Goal: Register for event/course

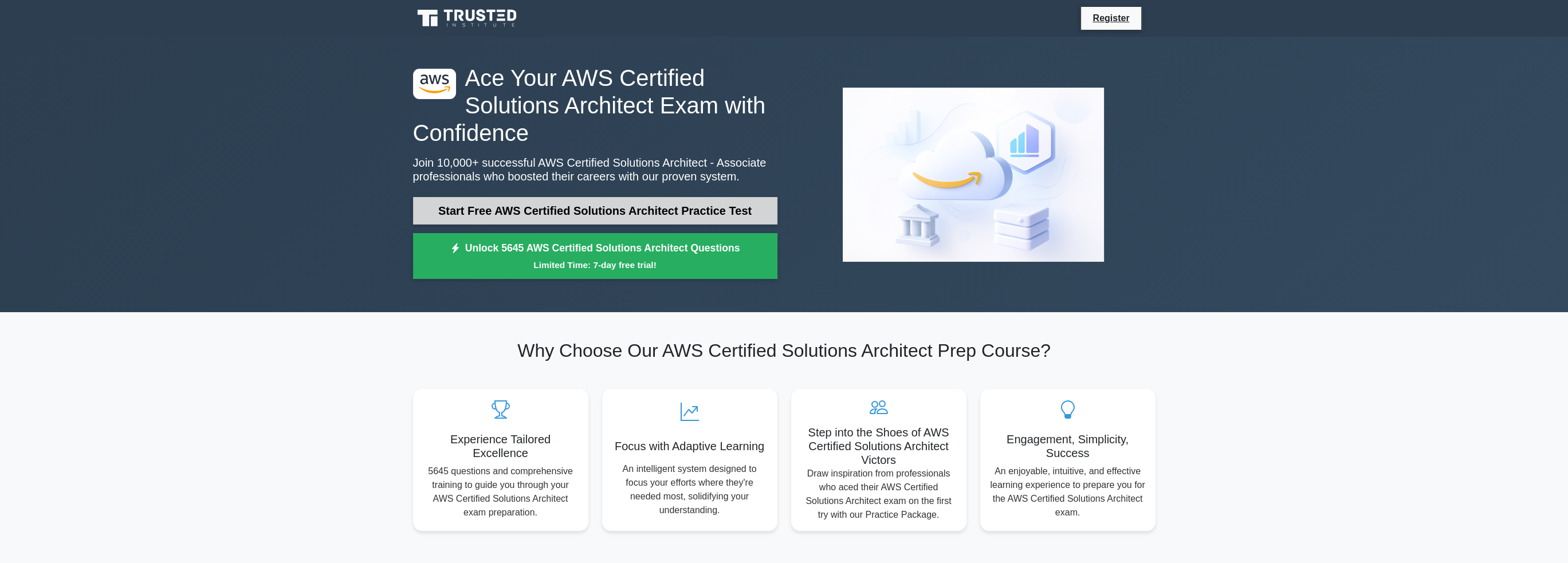
click at [550, 216] on link "Start Free AWS Certified Solutions Architect Practice Test" at bounding box center [595, 211] width 364 height 28
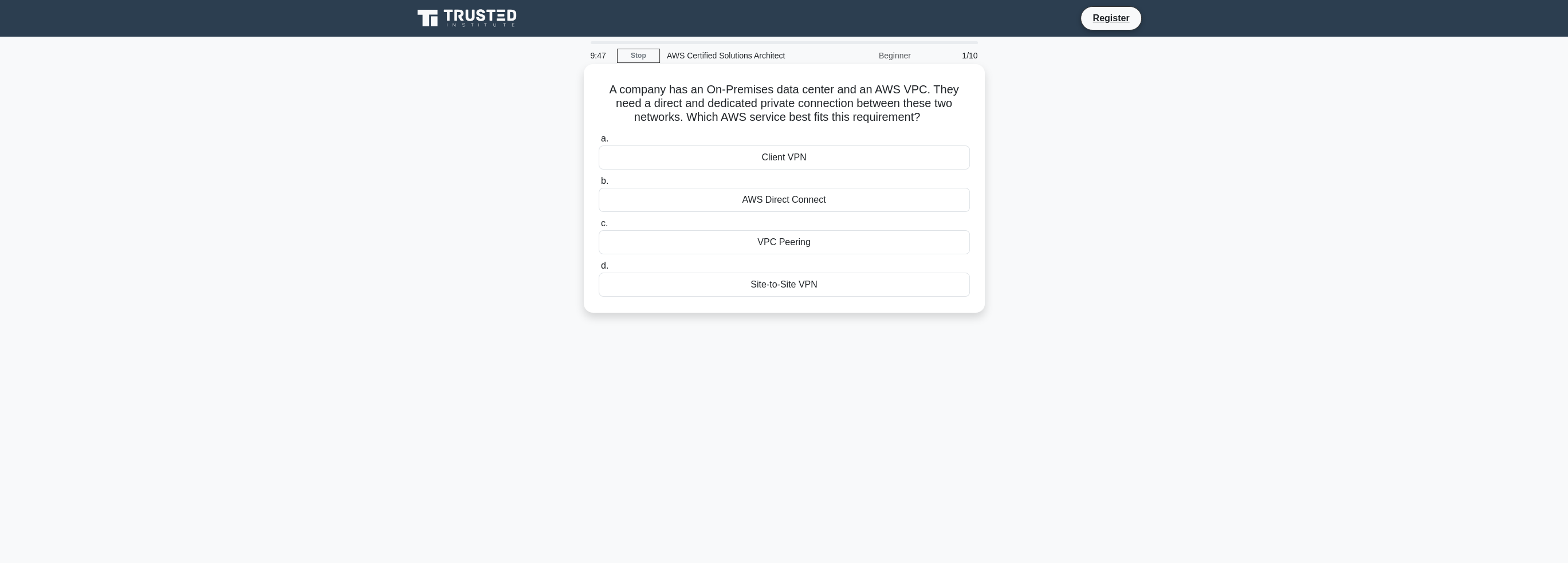
click at [805, 202] on div "AWS Direct Connect" at bounding box center [784, 200] width 371 height 24
click at [599, 185] on input "b. AWS Direct Connect" at bounding box center [599, 181] width 0 height 7
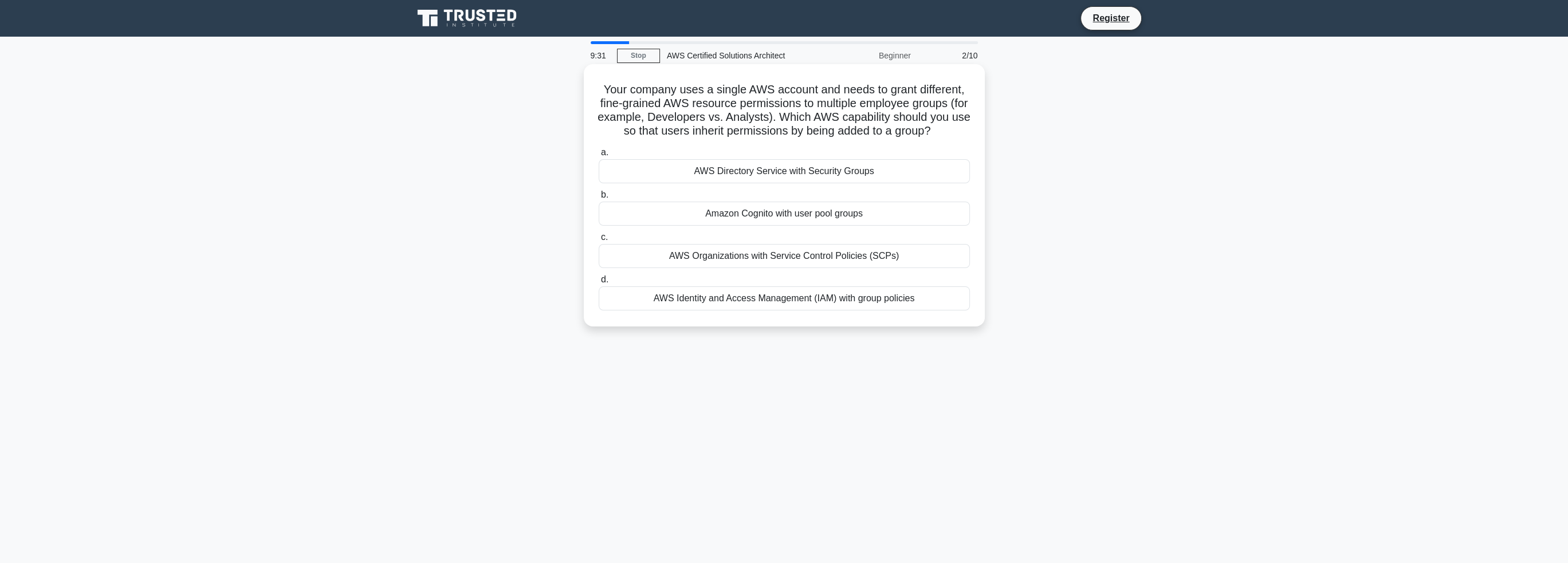
click at [741, 311] on div "AWS Identity and Access Management (IAM) with group policies" at bounding box center [784, 299] width 371 height 24
click at [599, 284] on input "d. AWS Identity and Access Management (IAM) with group policies" at bounding box center [599, 280] width 0 height 7
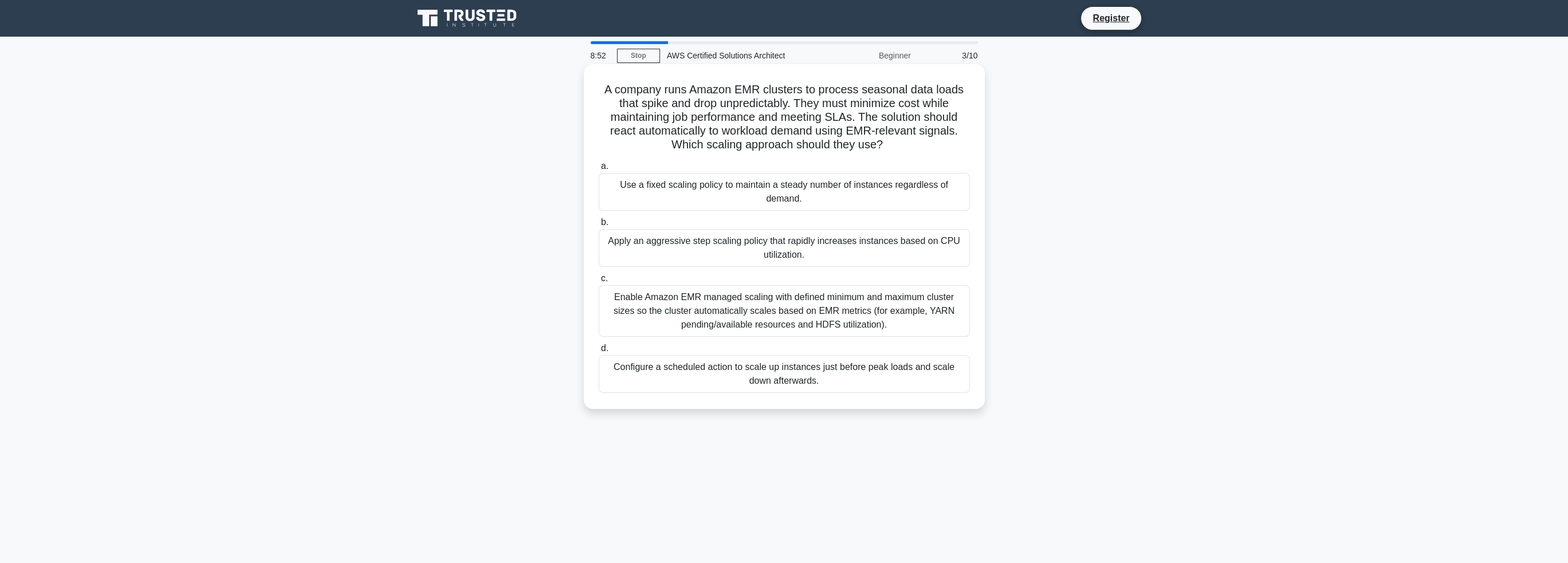
drag, startPoint x: 739, startPoint y: 92, endPoint x: 896, endPoint y: 150, distance: 167.4
click at [896, 150] on h5 "A company runs Amazon EMR clusters to process seasonal data loads that spike an…" at bounding box center [784, 117] width 373 height 70
click at [772, 247] on div "Apply an aggressive step scaling policy that rapidly increases instances based …" at bounding box center [784, 248] width 371 height 38
click at [599, 226] on input "b. Apply an aggressive step scaling policy that rapidly increases instances bas…" at bounding box center [599, 223] width 0 height 7
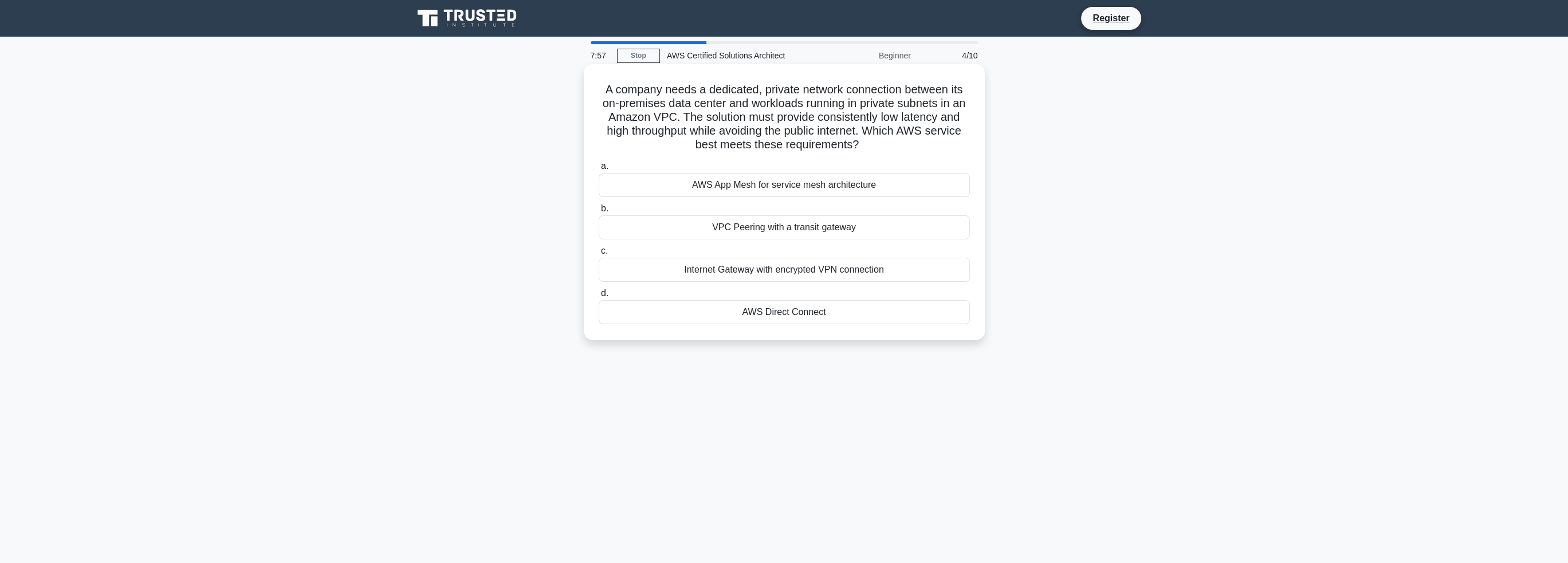
click at [804, 309] on div "AWS Direct Connect" at bounding box center [784, 312] width 371 height 24
click at [599, 298] on input "d. AWS Direct Connect" at bounding box center [599, 294] width 0 height 7
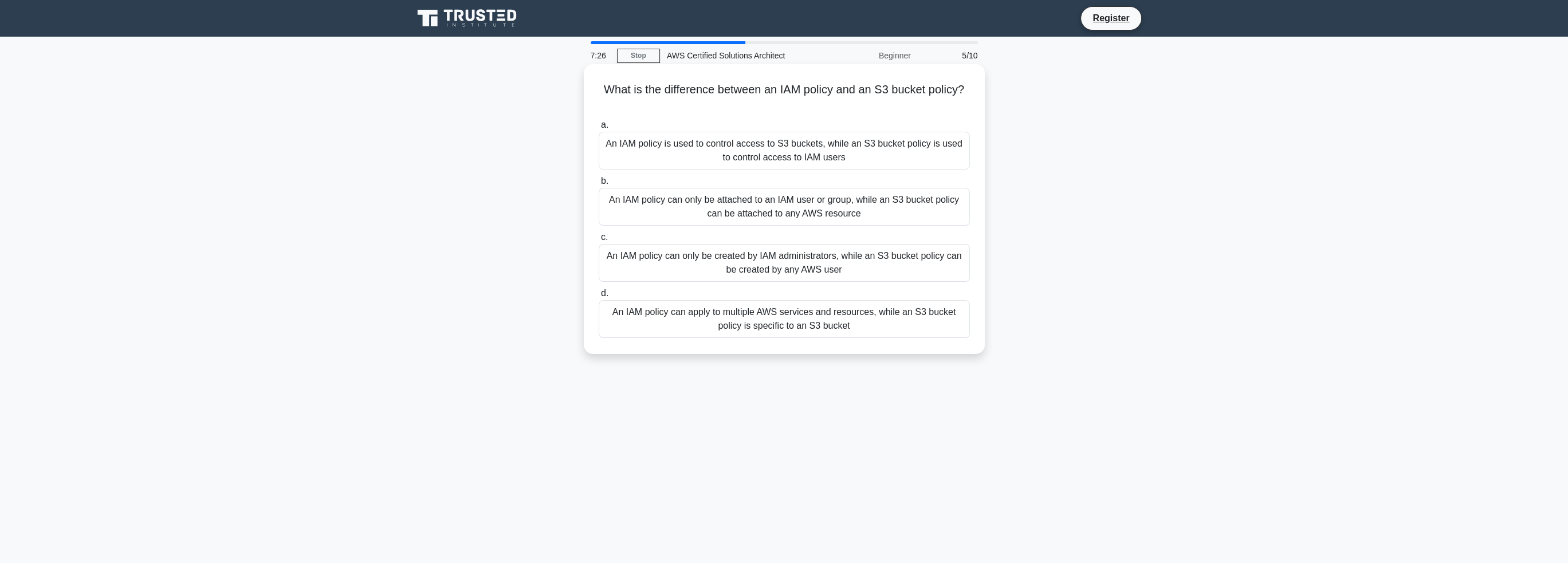
click at [831, 326] on div "An IAM policy can apply to multiple AWS services and resources, while an S3 buc…" at bounding box center [784, 319] width 371 height 38
click at [599, 298] on input "d. An IAM policy can apply to multiple AWS services and resources, while an S3 …" at bounding box center [599, 294] width 0 height 7
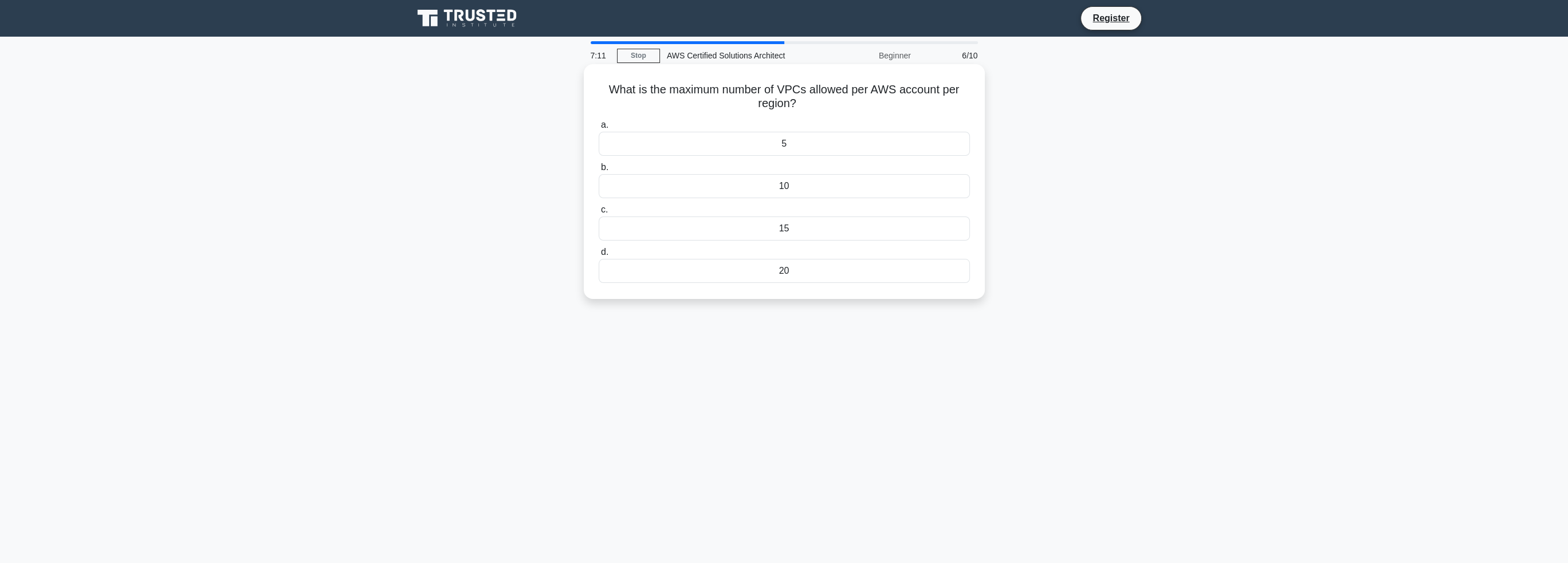
click at [794, 230] on div "15" at bounding box center [784, 228] width 371 height 24
click at [599, 214] on input "c. 15" at bounding box center [599, 210] width 0 height 7
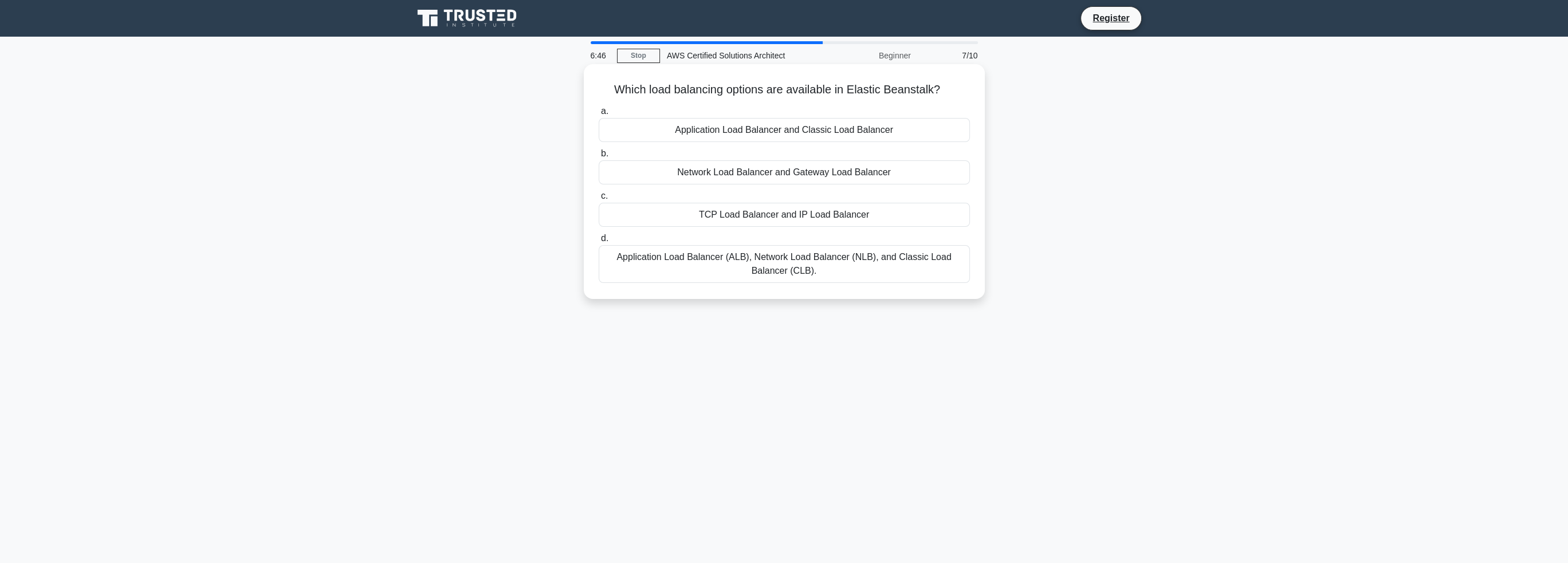
click at [792, 264] on div "Application Load Balancer (ALB), Network Load Balancer (NLB), and Classic Load …" at bounding box center [784, 263] width 371 height 38
click at [599, 242] on input "d. Application Load Balancer (ALB), Network Load Balancer (NLB), and Classic Lo…" at bounding box center [599, 239] width 0 height 7
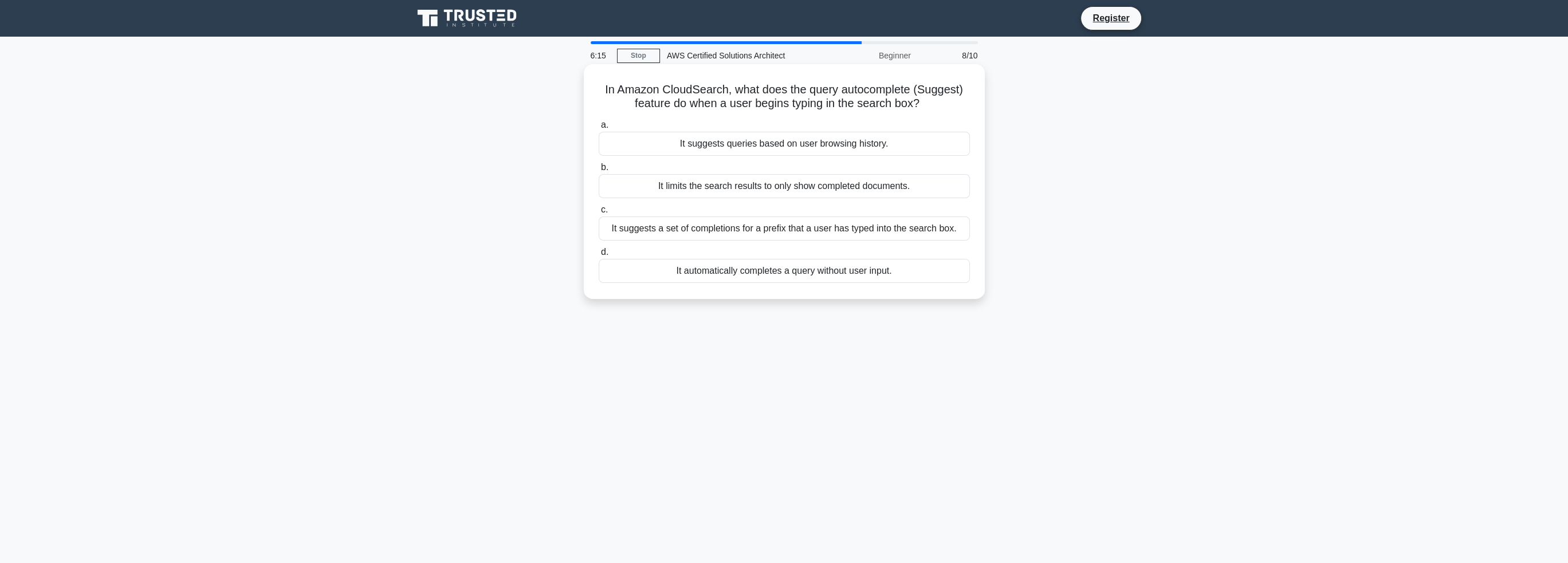
click at [774, 145] on div "It suggests queries based on user browsing history." at bounding box center [784, 144] width 371 height 24
click at [599, 129] on input "a. It suggests queries based on user browsing history." at bounding box center [599, 125] width 0 height 7
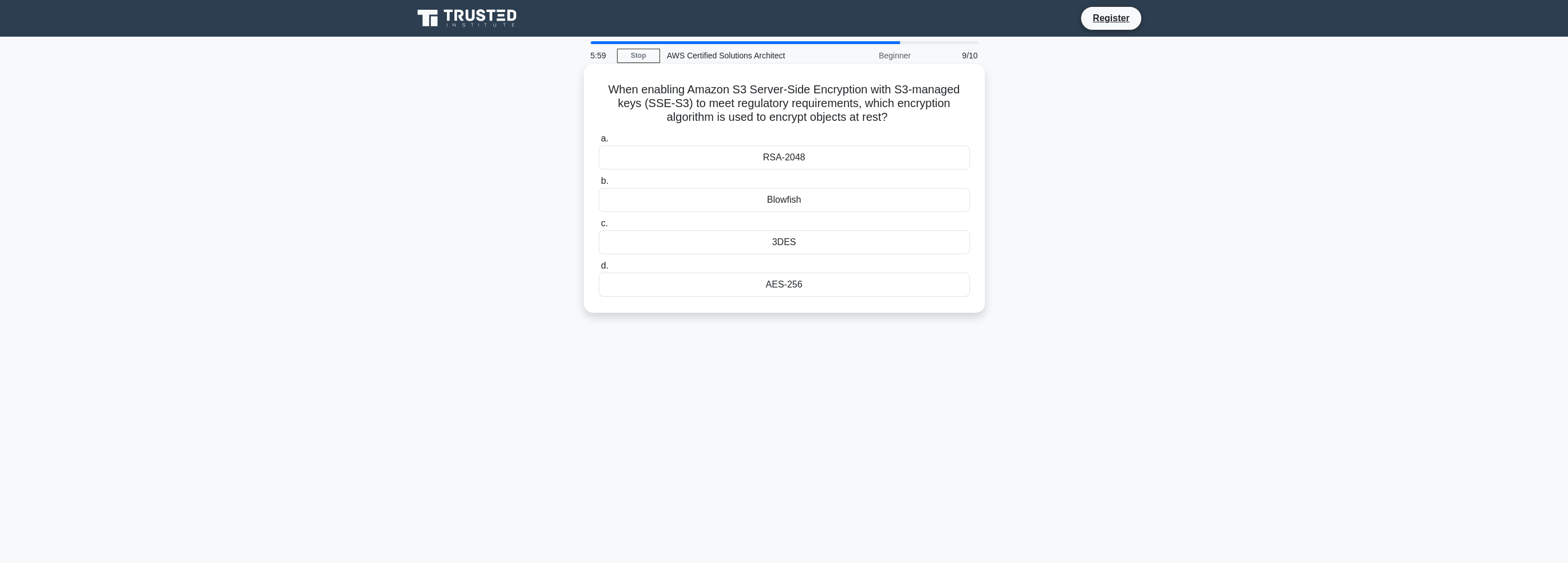
click at [791, 285] on div "AES-256" at bounding box center [784, 285] width 371 height 24
click at [599, 270] on input "d. AES-256" at bounding box center [599, 266] width 0 height 7
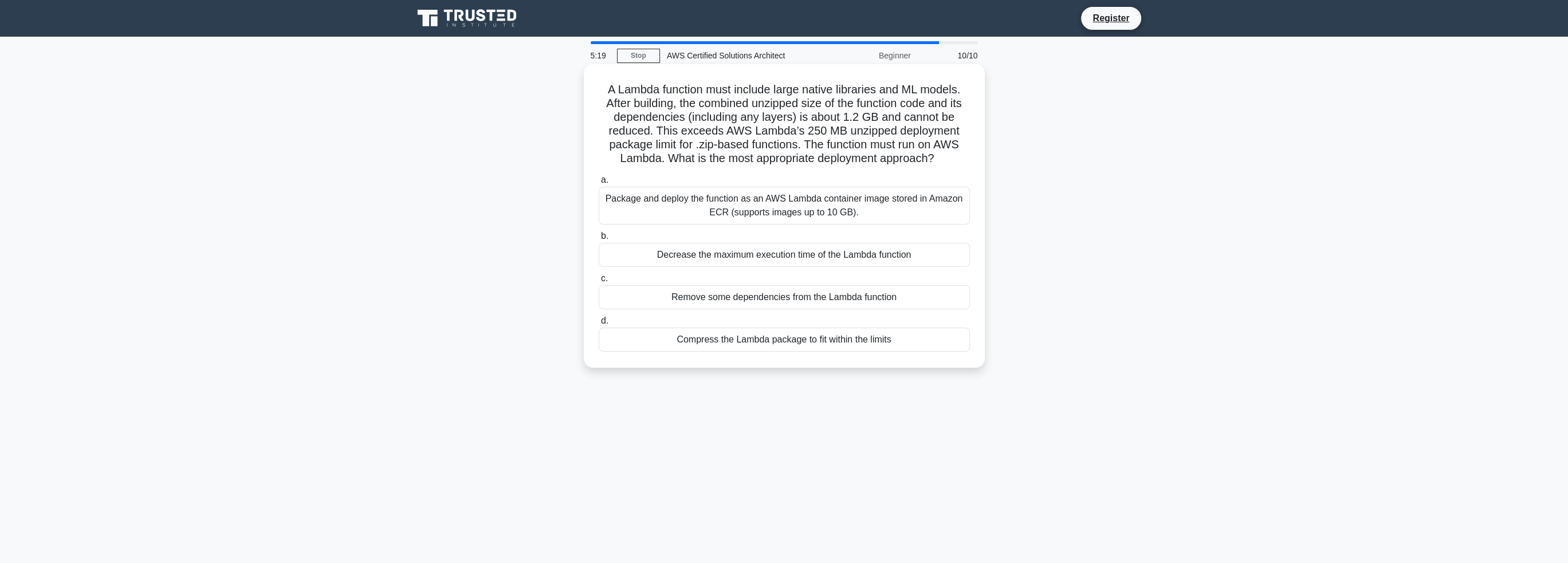
click at [774, 215] on div "Package and deploy the function as an AWS Lambda container image stored in Amaz…" at bounding box center [784, 205] width 371 height 38
click at [599, 184] on input "a. Package and deploy the function as an AWS Lambda container image stored in A…" at bounding box center [599, 180] width 0 height 7
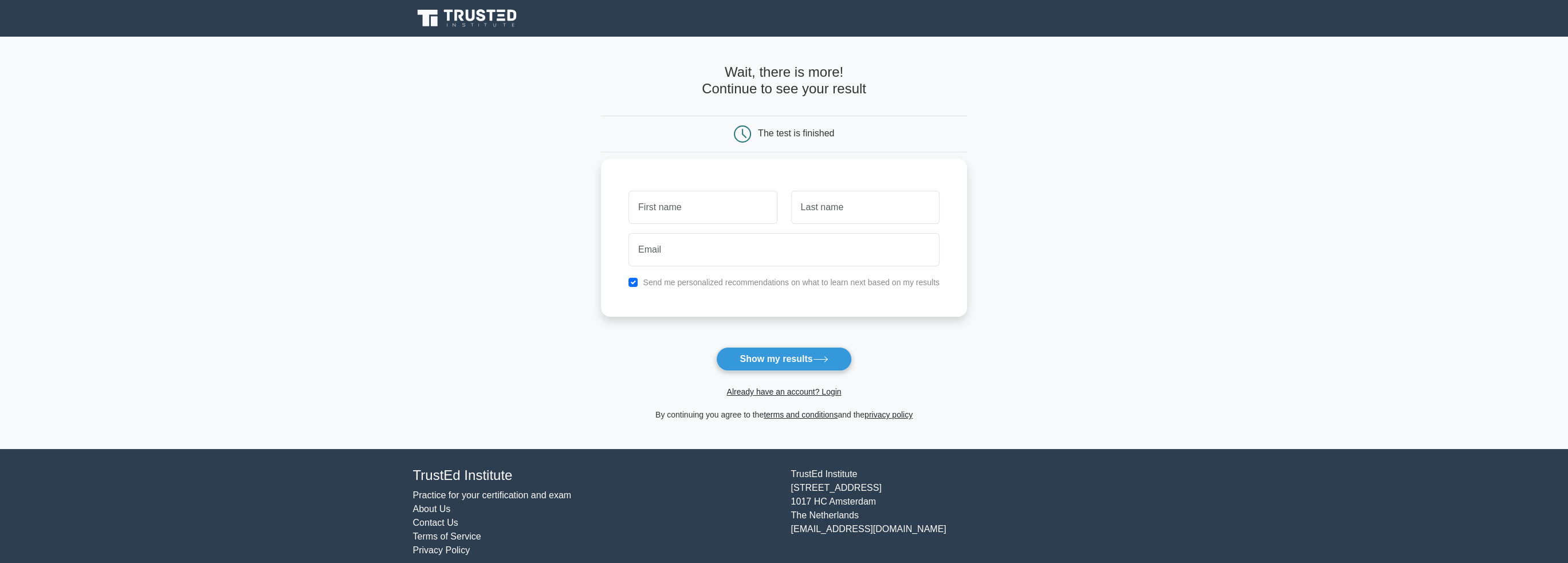
click at [640, 280] on div "Send me personalized recommendations on what to learn next based on my results" at bounding box center [784, 282] width 325 height 14
click at [632, 280] on input "checkbox" at bounding box center [633, 283] width 9 height 9
checkbox input "false"
click at [662, 252] on input "email" at bounding box center [784, 250] width 311 height 33
type input "[EMAIL_ADDRESS][DOMAIN_NAME]"
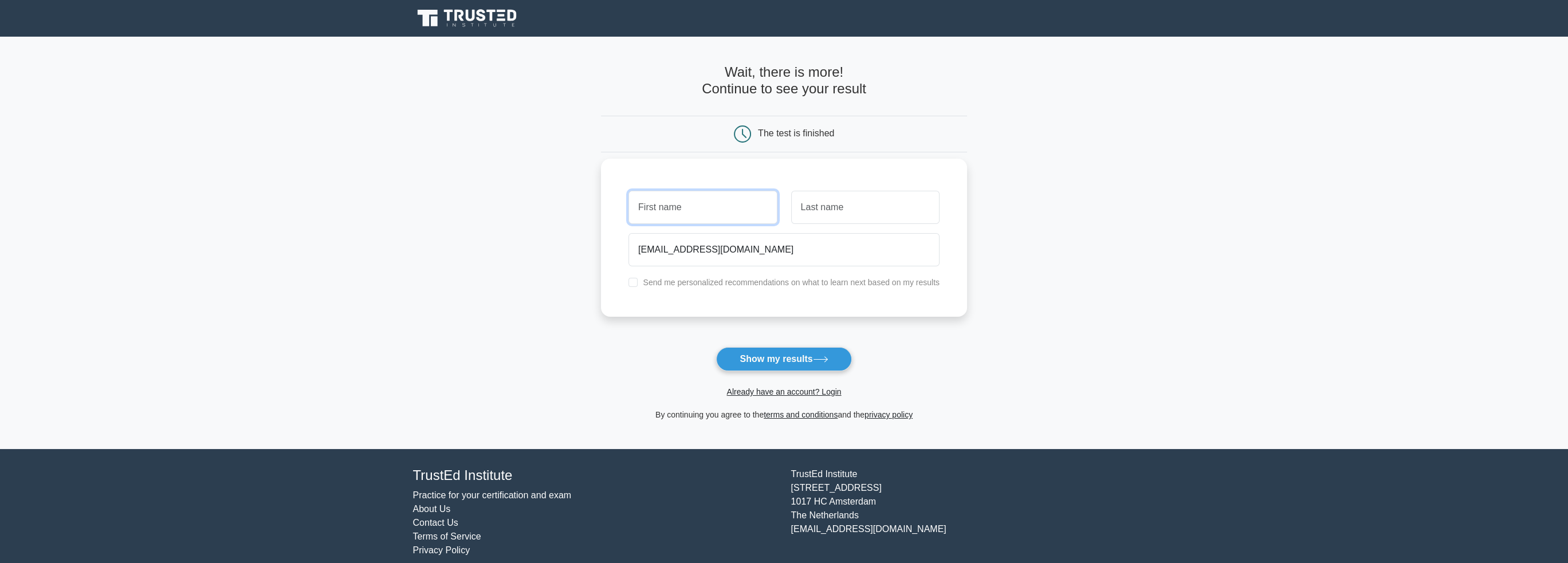
click at [684, 208] on input "text" at bounding box center [702, 207] width 149 height 33
type input "[PERSON_NAME]"
click at [778, 211] on div "[PERSON_NAME]" at bounding box center [702, 207] width 162 height 43
click at [821, 211] on input "text" at bounding box center [865, 207] width 149 height 33
type input "n"
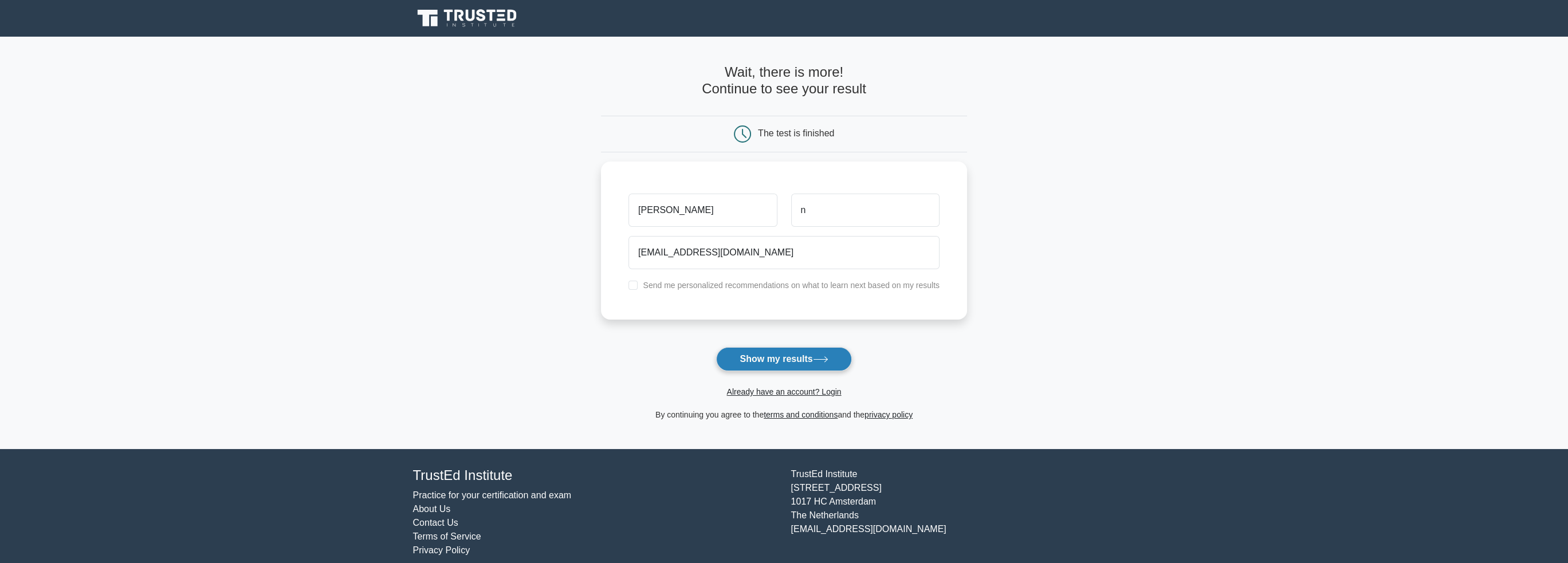
click at [807, 355] on button "Show my results" at bounding box center [784, 360] width 135 height 24
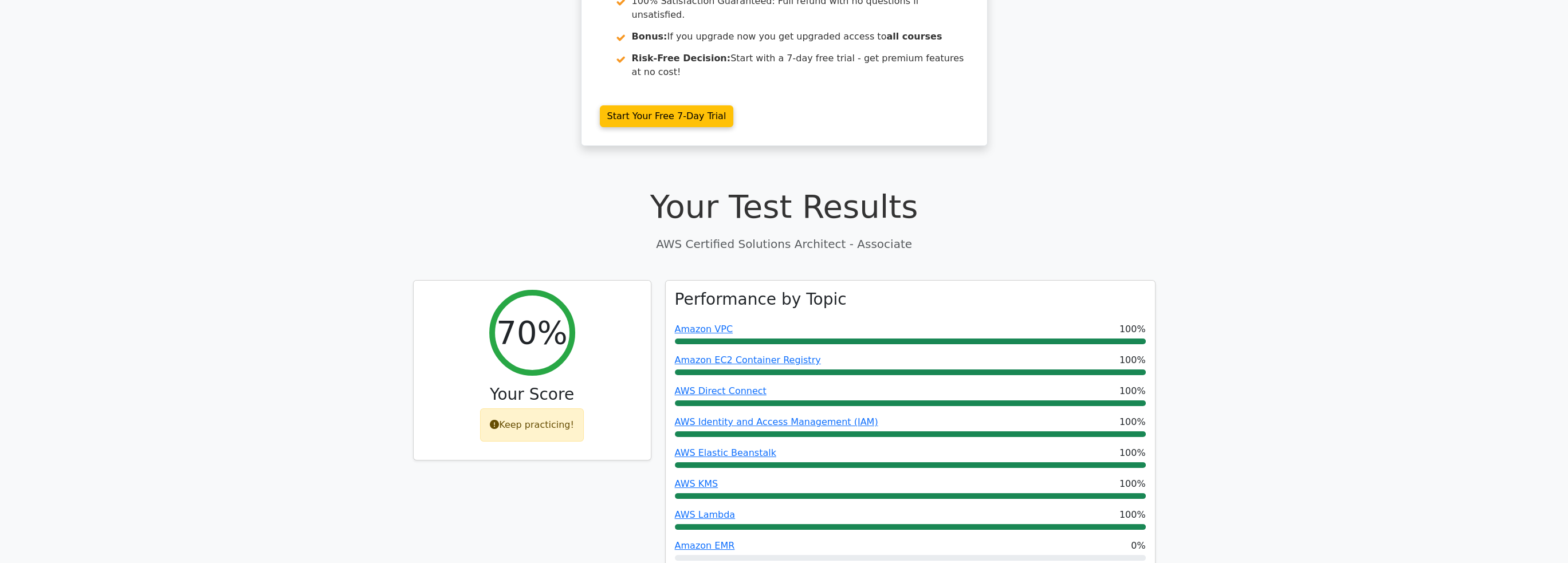
scroll to position [190, 0]
